Goal: Information Seeking & Learning: Learn about a topic

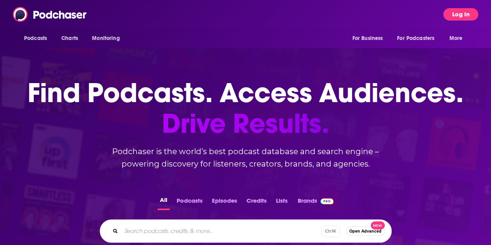
click at [463, 14] on button "Log In" at bounding box center [460, 14] width 35 height 12
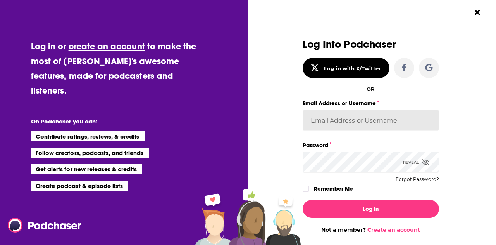
click at [313, 118] on input "Email Address or Username" at bounding box center [371, 120] width 136 height 21
type input "[EMAIL_ADDRESS][DOMAIN_NAME]"
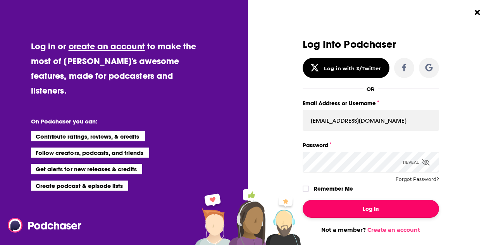
click at [335, 211] on button "Log In" at bounding box center [371, 209] width 136 height 18
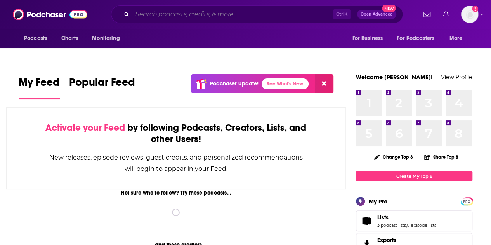
click at [163, 11] on input "Search podcasts, credits, & more..." at bounding box center [232, 14] width 200 height 12
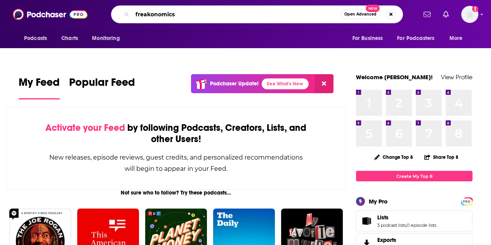
type input "freakonomics"
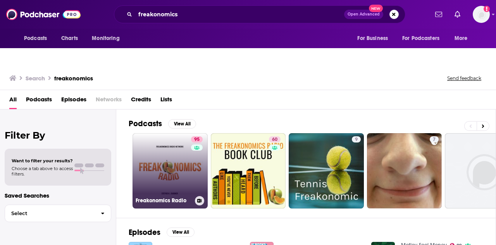
click at [168, 142] on link "95 Freakonomics Radio" at bounding box center [170, 170] width 75 height 75
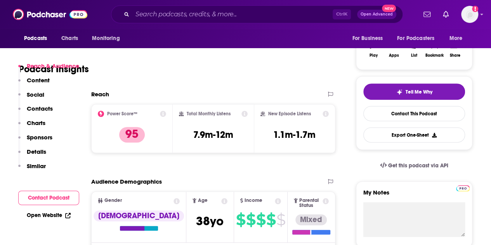
scroll to position [155, 0]
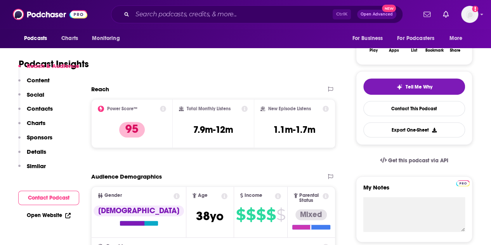
click at [245, 105] on icon at bounding box center [244, 108] width 6 height 6
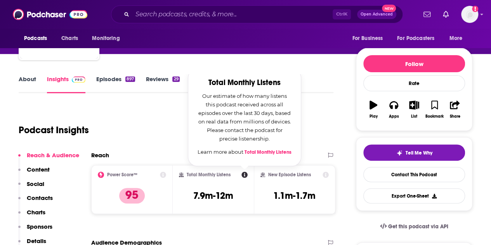
scroll to position [78, 0]
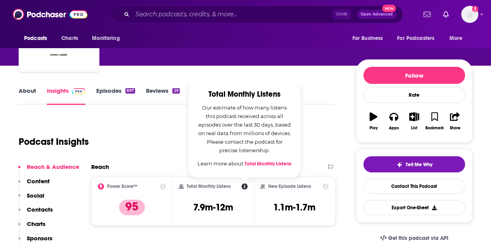
click at [105, 163] on h2 "Reach" at bounding box center [100, 166] width 18 height 7
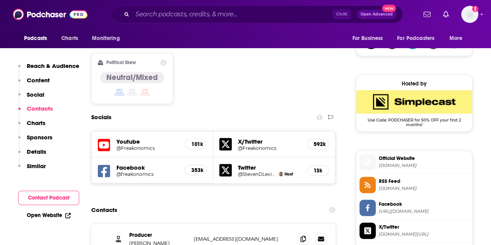
scroll to position [620, 0]
